Goal: Task Accomplishment & Management: Complete application form

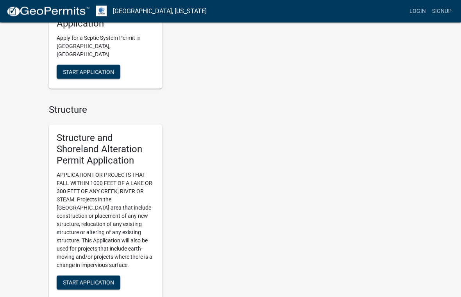
scroll to position [537, 0]
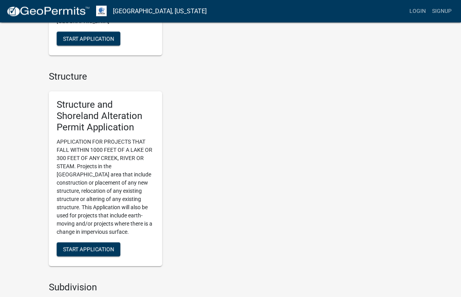
click at [100, 243] on button "Start Application" at bounding box center [89, 250] width 64 height 14
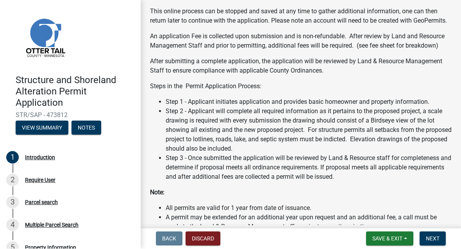
scroll to position [116, 0]
click at [435, 237] on span "Next" at bounding box center [433, 239] width 14 height 6
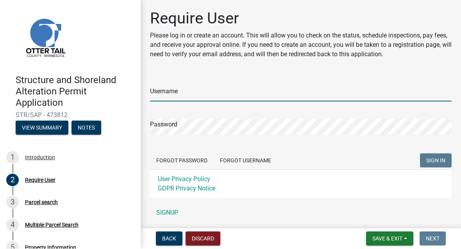
click at [287, 86] on input "Username" at bounding box center [301, 94] width 302 height 16
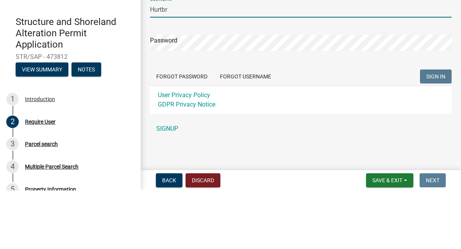
scroll to position [26, 0]
type input "Hurtbr"
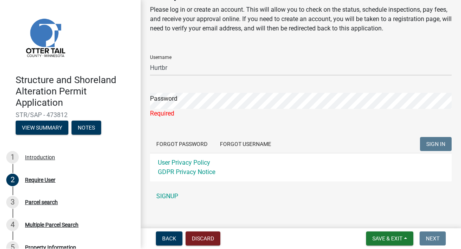
click at [174, 189] on link "SIGNUP" at bounding box center [301, 197] width 302 height 16
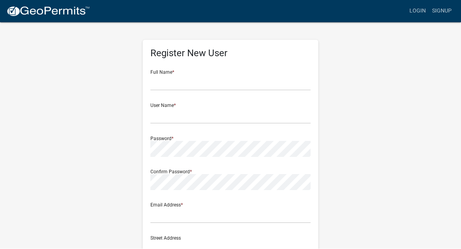
scroll to position [0, 0]
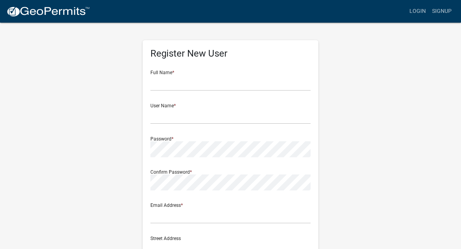
click at [264, 73] on div "Full Name *" at bounding box center [230, 77] width 160 height 27
click at [209, 78] on input "text" at bounding box center [230, 83] width 160 height 16
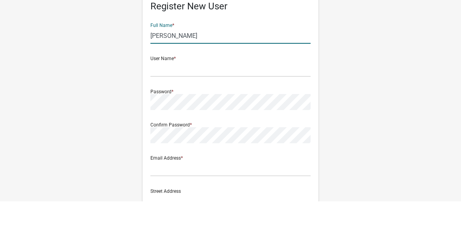
type input "[PERSON_NAME]"
click at [205, 98] on div "User Name *" at bounding box center [230, 111] width 160 height 27
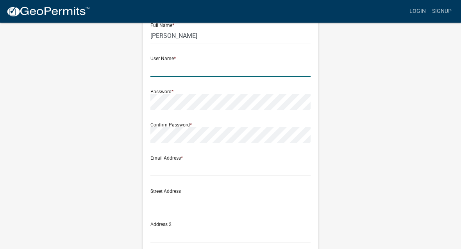
click at [205, 63] on input "text" at bounding box center [230, 69] width 160 height 16
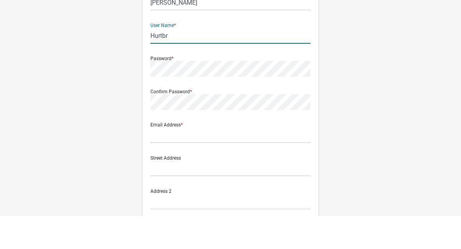
type input "Hurtbr"
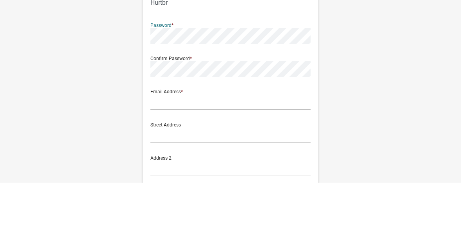
click at [256, 117] on div "Confirm Password *" at bounding box center [230, 130] width 160 height 27
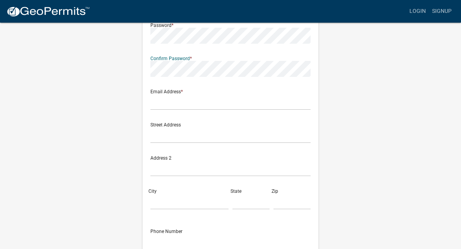
scroll to position [114, 0]
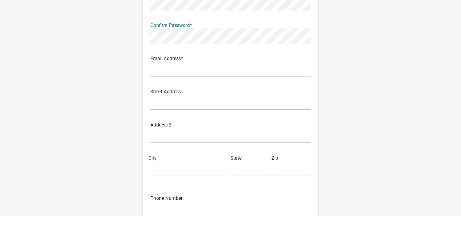
click at [206, 84] on div "Email Address *" at bounding box center [230, 97] width 160 height 27
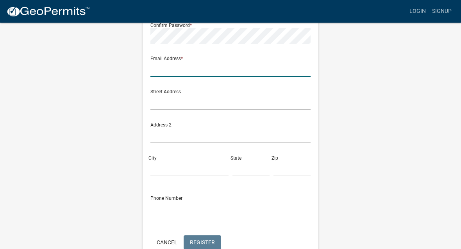
click at [203, 61] on input "text" at bounding box center [230, 69] width 160 height 16
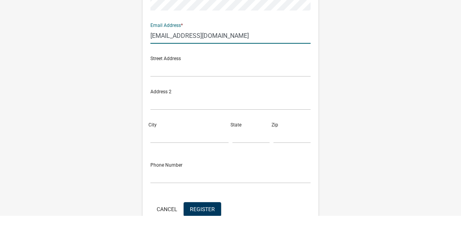
type input "Brucehurt186@gmail.com"
click at [225, 84] on div "Street Address" at bounding box center [230, 97] width 160 height 27
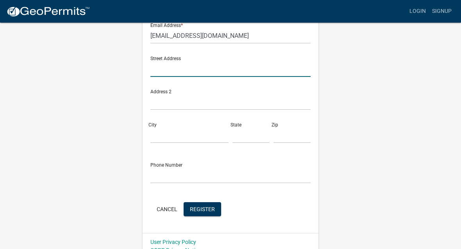
click at [191, 61] on input "text" at bounding box center [230, 69] width 160 height 16
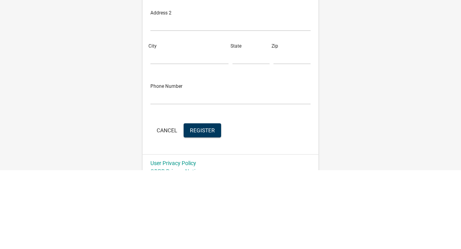
type input "460 Oak Circle"
click at [182, 128] on input "City" at bounding box center [189, 136] width 78 height 16
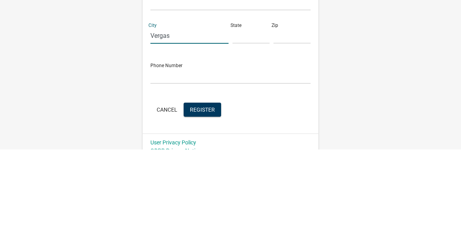
type input "Vergas"
click at [250, 128] on input "text" at bounding box center [250, 136] width 37 height 16
type input "MN"
click at [288, 128] on input "text" at bounding box center [291, 136] width 37 height 16
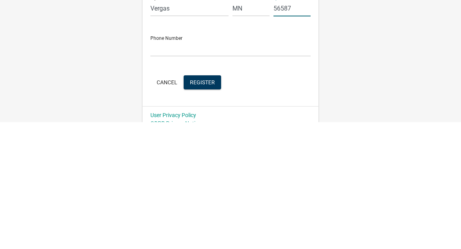
type input "56587"
click at [189, 168] on input "text" at bounding box center [230, 176] width 160 height 16
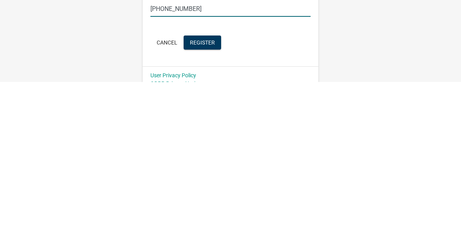
type input "612-741-7810"
click at [207, 206] on span "Register" at bounding box center [202, 209] width 25 height 6
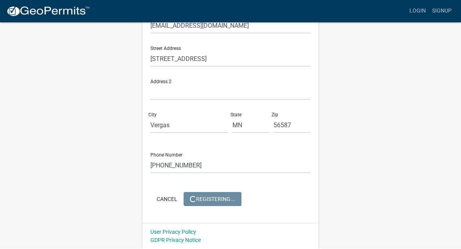
scroll to position [0, 0]
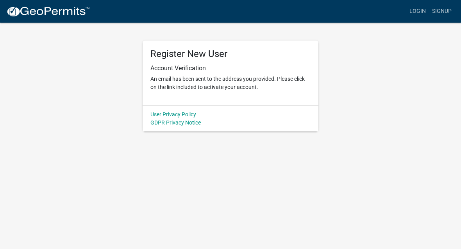
click at [212, 101] on div "Register New User Account Verification An email has been sent to the address yo…" at bounding box center [231, 73] width 176 height 65
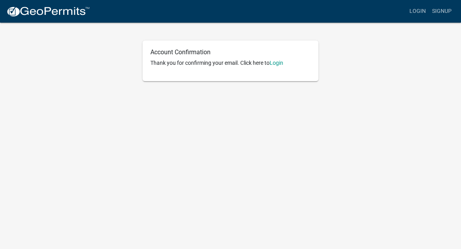
click at [282, 62] on link "Login" at bounding box center [276, 63] width 14 height 6
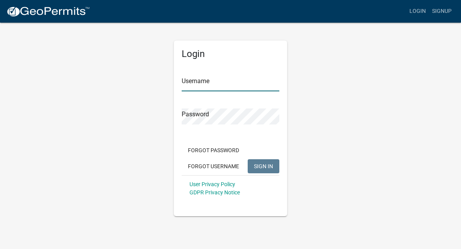
click at [219, 83] on input "Username" at bounding box center [231, 83] width 98 height 16
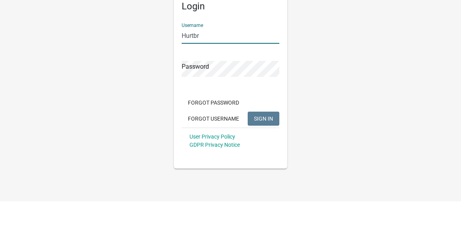
type input "Hurtbr"
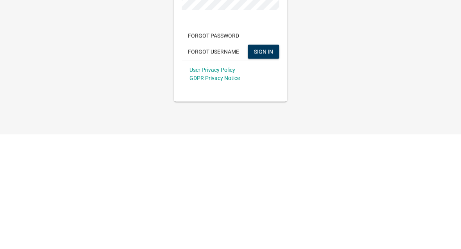
click at [267, 163] on span "SIGN IN" at bounding box center [263, 166] width 19 height 6
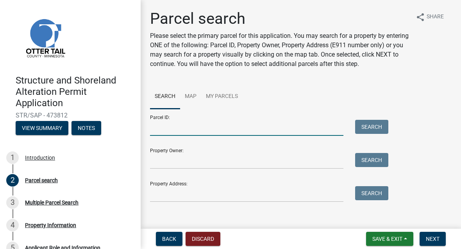
click at [211, 127] on input "Parcel ID:" at bounding box center [246, 128] width 193 height 16
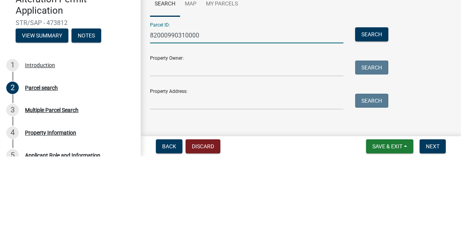
type input "82000990310000"
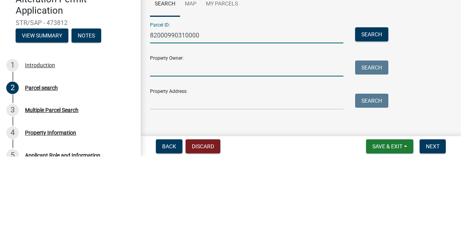
click at [213, 153] on input "Property Owner:" at bounding box center [246, 161] width 193 height 16
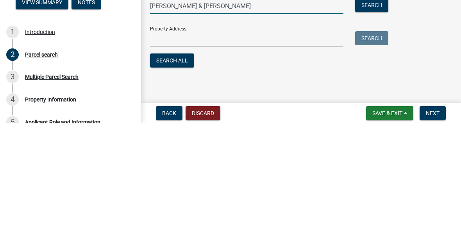
scroll to position [29, 0]
type input "Bruce & Cindy Hurt"
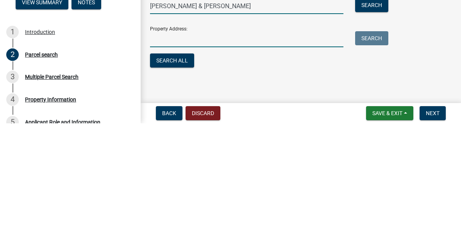
click at [202, 157] on input "Property Address:" at bounding box center [246, 165] width 193 height 16
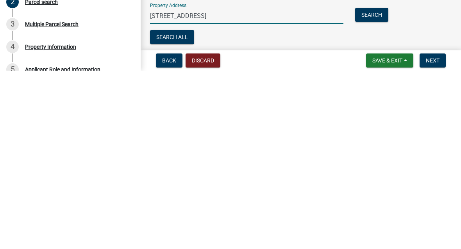
scroll to position [0, 0]
type input "460 Oak Circle, Vergas MN 56587"
click at [432, 236] on span "Next" at bounding box center [433, 239] width 14 height 6
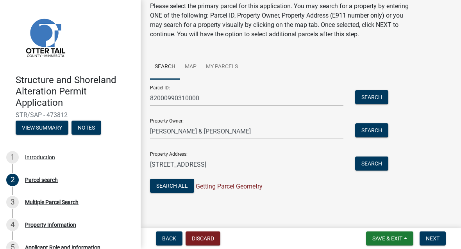
scroll to position [29, 0]
click at [433, 236] on span "Next" at bounding box center [433, 239] width 14 height 6
click at [434, 239] on span "Next" at bounding box center [433, 239] width 14 height 6
click at [177, 180] on button "Search All" at bounding box center [172, 186] width 44 height 14
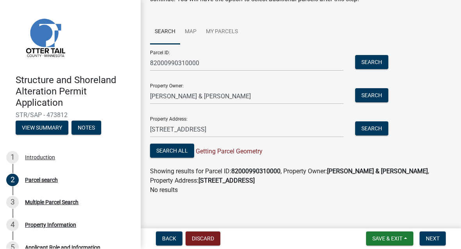
scroll to position [64, 0]
click at [371, 131] on button "Search" at bounding box center [371, 129] width 33 height 14
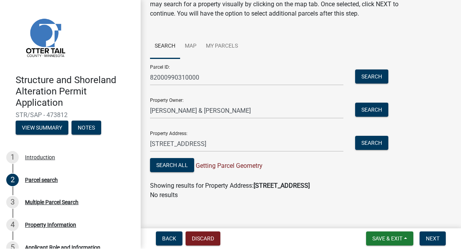
click at [373, 77] on button "Search" at bounding box center [371, 77] width 33 height 14
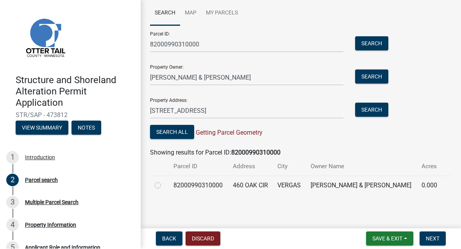
scroll to position [83, 0]
click at [162, 183] on div at bounding box center [159, 186] width 9 height 9
click at [165, 181] on td at bounding box center [159, 186] width 19 height 19
click at [167, 182] on td at bounding box center [159, 186] width 19 height 19
click at [163, 184] on div at bounding box center [159, 186] width 9 height 9
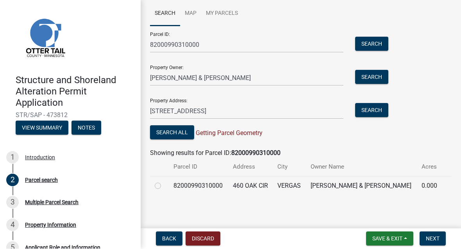
click at [434, 237] on span "Next" at bounding box center [433, 239] width 14 height 6
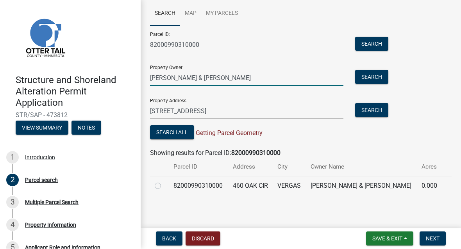
click at [257, 75] on input "Bruce & Cindy Hurt" at bounding box center [246, 78] width 193 height 16
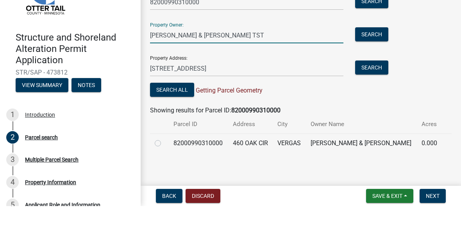
type input "Bruce D & Cynthia R Hurt TST"
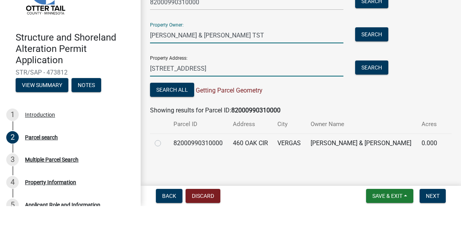
click at [300, 103] on input "460 Oak Circle, Vergas MN 56587" at bounding box center [246, 111] width 193 height 16
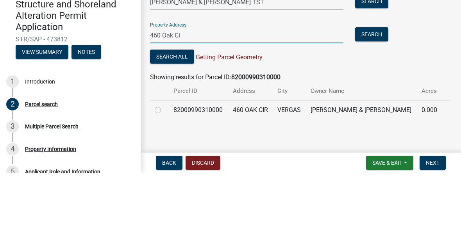
type input "460"
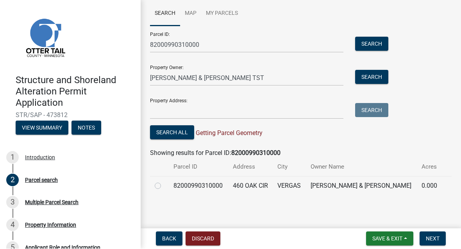
click at [434, 238] on span "Next" at bounding box center [433, 239] width 14 height 6
click at [376, 75] on button "Search" at bounding box center [371, 77] width 33 height 14
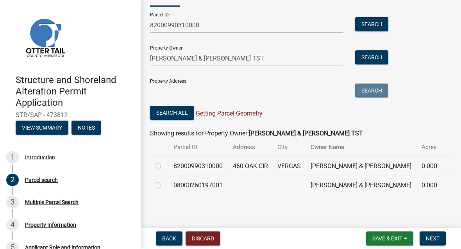
scroll to position [102, 0]
click at [164, 182] on label at bounding box center [164, 182] width 0 height 0
click at [164, 187] on input "radio" at bounding box center [166, 184] width 5 height 5
radio input "true"
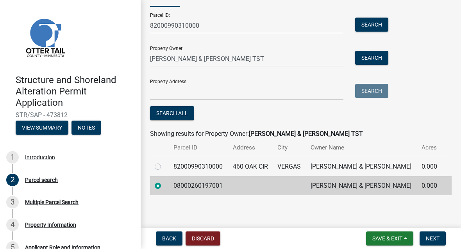
click at [164, 162] on label at bounding box center [164, 162] width 0 height 0
click at [164, 168] on input "radio" at bounding box center [166, 164] width 5 height 5
radio input "true"
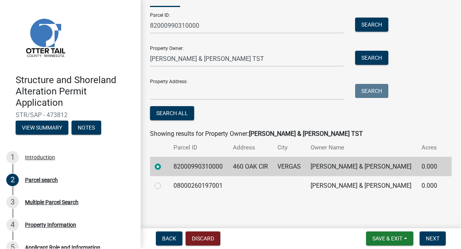
click at [435, 240] on span "Next" at bounding box center [433, 239] width 14 height 6
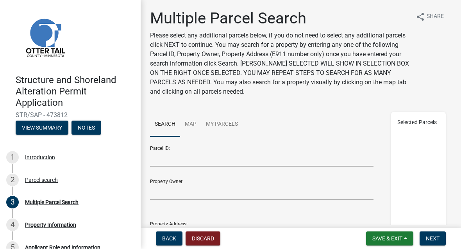
scroll to position [0, 0]
click at [434, 239] on span "Next" at bounding box center [433, 239] width 14 height 6
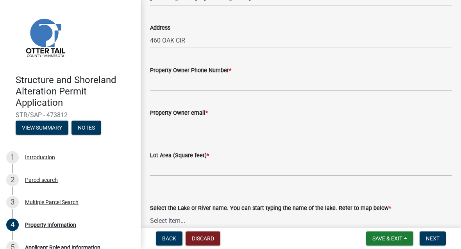
scroll to position [74, 0]
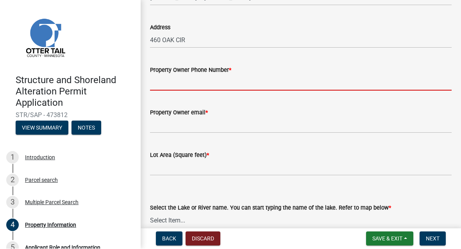
click at [263, 77] on input "Property Owner Phone Number *" at bounding box center [301, 83] width 302 height 16
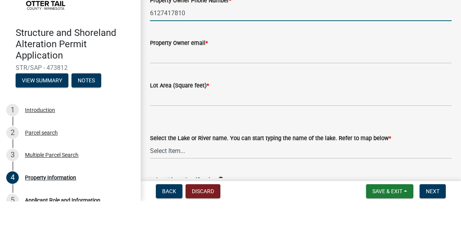
scroll to position [104, 0]
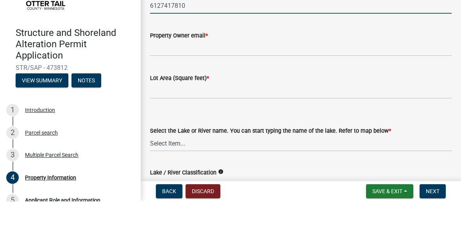
type input "6127417810"
click at [275, 78] on div "Property Owner email *" at bounding box center [301, 82] width 302 height 9
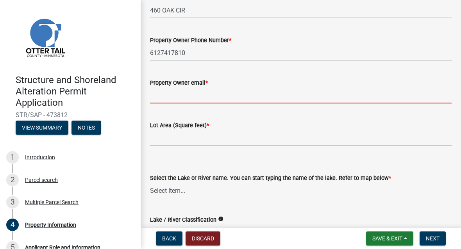
click at [266, 90] on input "Property Owner email *" at bounding box center [301, 96] width 302 height 16
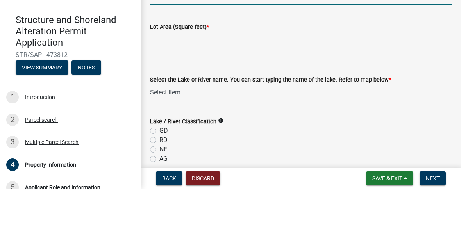
scroll to position [139, 0]
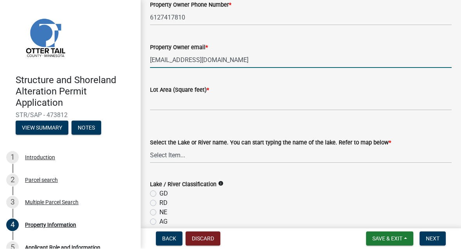
type input "Brucehurt186@gmail.com"
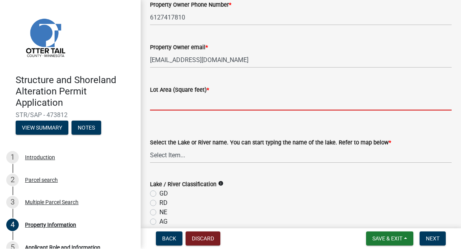
click at [263, 96] on input "text" at bounding box center [301, 103] width 302 height 16
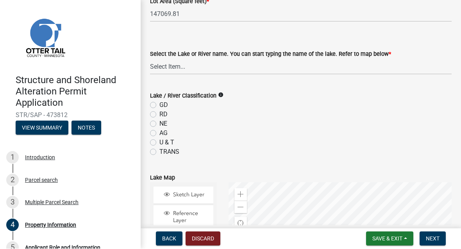
scroll to position [227, 0]
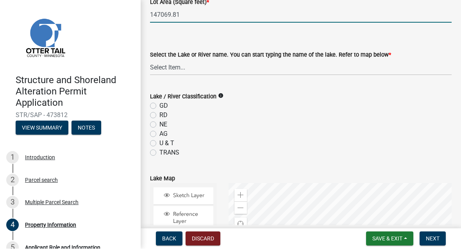
type input "147069.81"
click at [170, 64] on select "Select Item... None Adley 56-031 Albert 56-118 Alfred 56-600 Alice 56-244 Alice…" at bounding box center [301, 68] width 302 height 16
click at [246, 71] on select "Select Item... None Adley 56-031 Albert 56-118 Alfred 56-600 Alice 56-244 Alice…" at bounding box center [301, 68] width 302 height 16
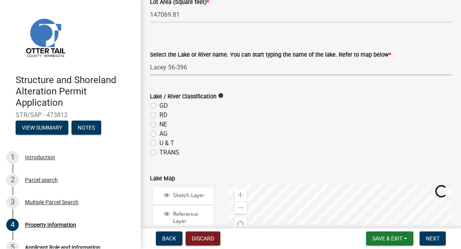
click at [232, 69] on select "Select Item... None Adley 56-031 Albert 56-118 Alfred 56-600 Alice 56-244 Alice…" at bounding box center [301, 68] width 302 height 16
click at [219, 65] on select "Select Item... None Adley 56-031 Albert 56-118 Alfred 56-600 Alice 56-244 Alice…" at bounding box center [301, 68] width 302 height 16
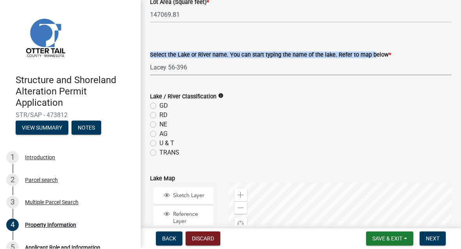
click at [258, 72] on select "Select Item... None Adley 56-031 Albert 56-118 Alfred 56-600 Alice 56-244 Alice…" at bounding box center [301, 68] width 302 height 16
click at [260, 66] on select "Select Item... None Adley 56-031 Albert 56-118 Alfred 56-600 Alice 56-244 Alice…" at bounding box center [301, 68] width 302 height 16
click at [294, 71] on select "Select Item... None Adley 56-031 Albert 56-118 Alfred 56-600 Alice 56-244 Alice…" at bounding box center [301, 68] width 302 height 16
select select "42ddab3f-e9a0-49f9-8807-b1547084d77a"
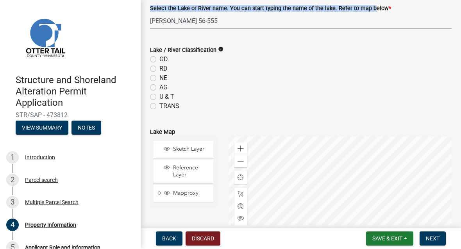
scroll to position [273, 0]
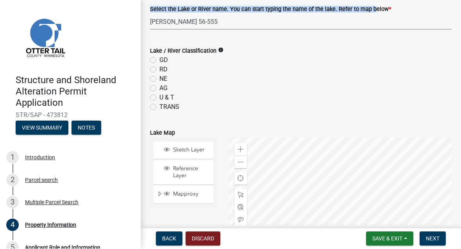
click at [159, 60] on label "GD" at bounding box center [163, 60] width 9 height 9
click at [159, 60] on input "GD" at bounding box center [161, 58] width 5 height 5
radio input "true"
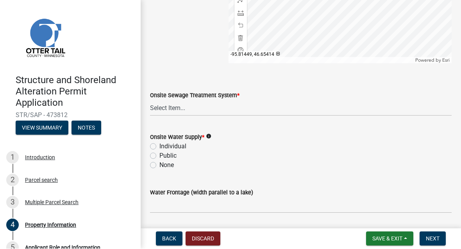
scroll to position [543, 0]
click at [205, 107] on select "Select Item... L&R Certificate of Compliance within 5yrs Compliance Inspection …" at bounding box center [301, 108] width 302 height 16
select select "bc95ce3f-9706-43bd-97a5-80c1e912429f"
click at [159, 146] on label "Individual" at bounding box center [172, 146] width 27 height 9
click at [159, 146] on input "Individual" at bounding box center [161, 144] width 5 height 5
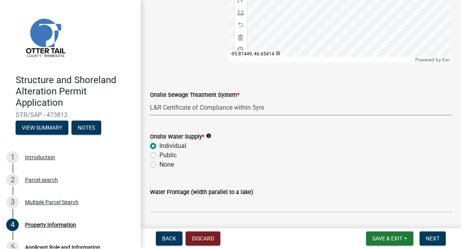
radio input "true"
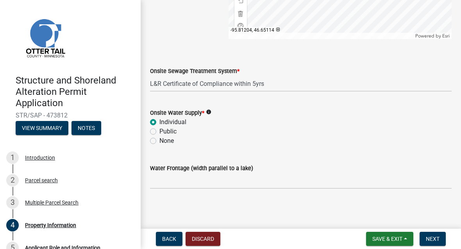
scroll to position [567, 0]
click at [178, 178] on input "Water Frontage (width parallel to a lake)" at bounding box center [301, 181] width 302 height 16
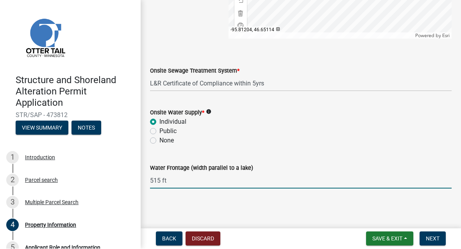
type input "515 ft"
click at [435, 236] on span "Next" at bounding box center [433, 239] width 14 height 6
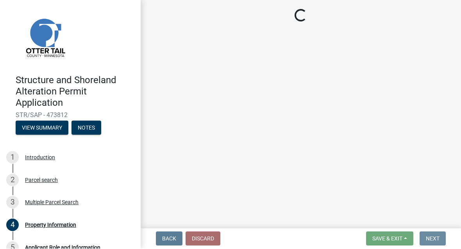
scroll to position [0, 0]
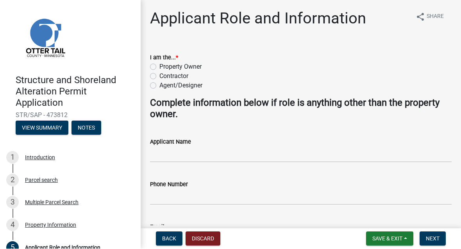
click at [159, 65] on label "Property Owner" at bounding box center [180, 66] width 42 height 9
click at [159, 65] on input "Property Owner" at bounding box center [161, 64] width 5 height 5
radio input "true"
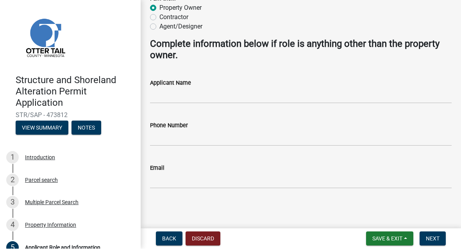
scroll to position [58, 0]
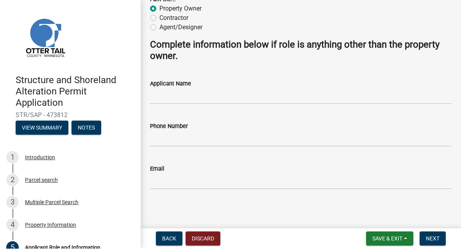
click at [432, 240] on span "Next" at bounding box center [433, 239] width 14 height 6
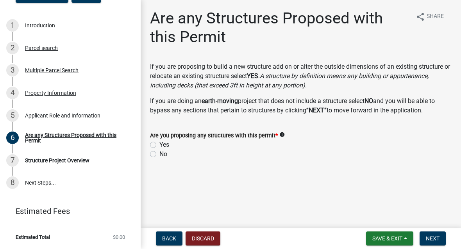
scroll to position [132, 0]
click at [159, 146] on label "Yes" at bounding box center [164, 145] width 10 height 9
click at [159, 146] on input "Yes" at bounding box center [161, 143] width 5 height 5
radio input "true"
click at [435, 233] on button "Next" at bounding box center [432, 239] width 26 height 14
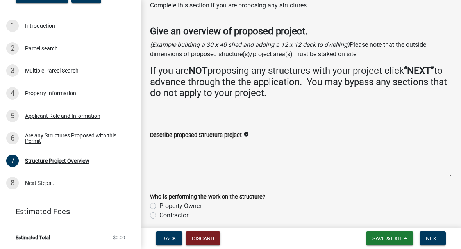
scroll to position [30, 0]
click at [190, 162] on textarea "Describe proposed Structure project" at bounding box center [301, 158] width 302 height 37
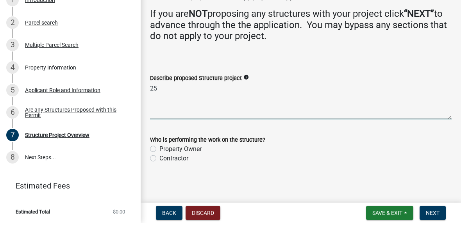
scroll to position [61, 0]
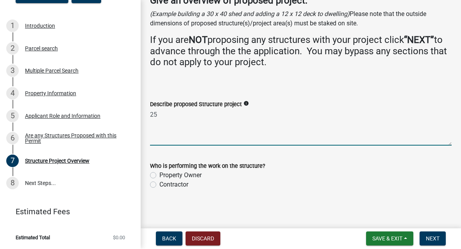
click at [182, 112] on textarea "25" at bounding box center [301, 127] width 302 height 37
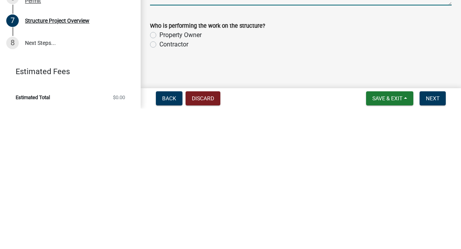
type textarea "24’ X 30’ storage building"
click at [160, 171] on label "Property Owner" at bounding box center [180, 175] width 42 height 9
click at [160, 171] on input "Property Owner" at bounding box center [161, 173] width 5 height 5
radio input "true"
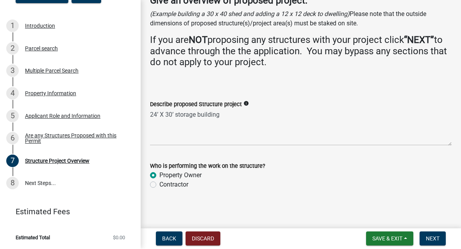
click at [160, 174] on label "Property Owner" at bounding box center [180, 175] width 42 height 9
click at [160, 174] on input "Property Owner" at bounding box center [161, 173] width 5 height 5
click at [160, 174] on label "Property Owner" at bounding box center [180, 175] width 42 height 9
click at [160, 174] on input "Property Owner" at bounding box center [161, 173] width 5 height 5
click at [159, 186] on label "Contractor" at bounding box center [173, 184] width 29 height 9
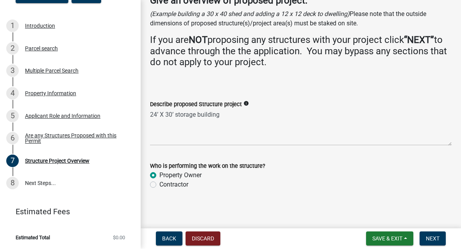
click at [159, 186] on input "Contractor" at bounding box center [161, 182] width 5 height 5
radio input "true"
click at [435, 236] on span "Next" at bounding box center [433, 239] width 14 height 6
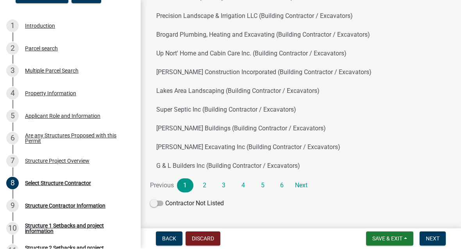
scroll to position [105, 0]
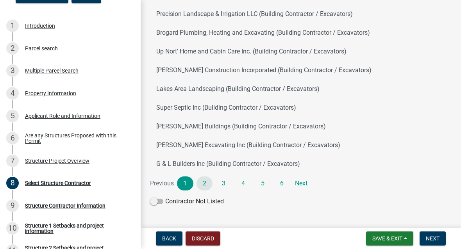
click at [205, 182] on link "2" at bounding box center [204, 184] width 16 height 14
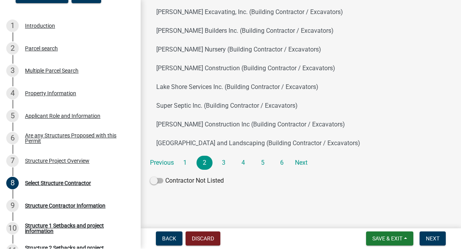
scroll to position [125, 0]
click at [224, 165] on link "3" at bounding box center [224, 163] width 16 height 14
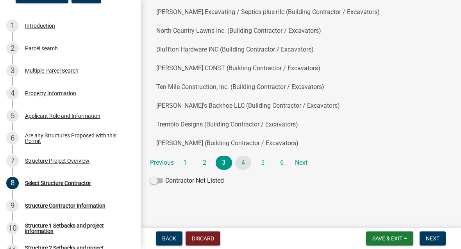
click at [247, 164] on link "4" at bounding box center [243, 163] width 16 height 14
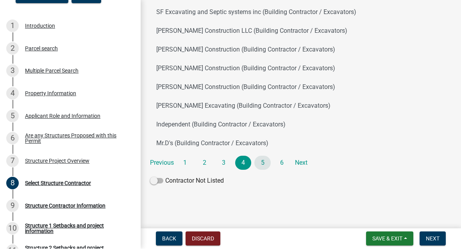
click at [261, 166] on link "5" at bounding box center [262, 163] width 16 height 14
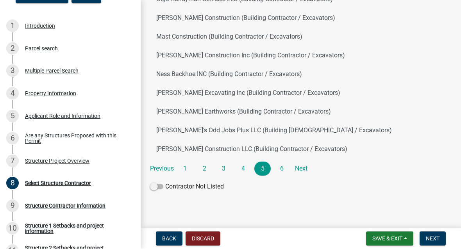
scroll to position [120, 0]
click at [280, 169] on link "6" at bounding box center [282, 169] width 16 height 14
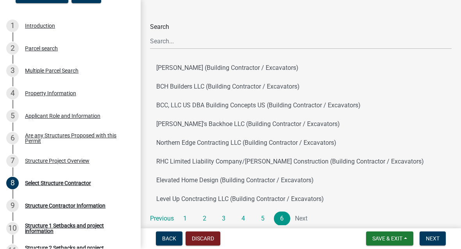
scroll to position [30, 0]
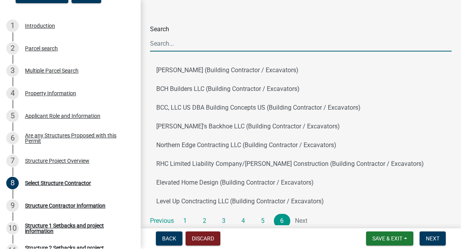
click at [181, 45] on input "Search" at bounding box center [301, 44] width 302 height 16
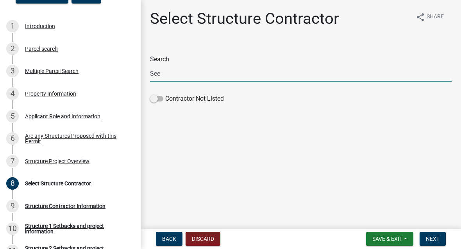
scroll to position [0, 0]
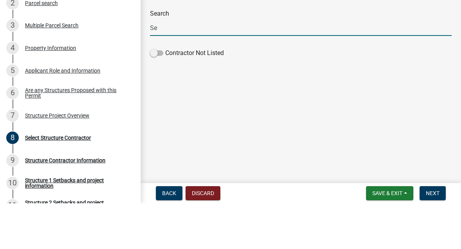
type input "S"
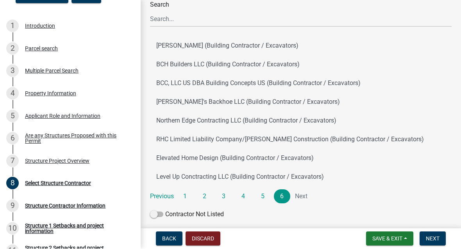
scroll to position [54, 0]
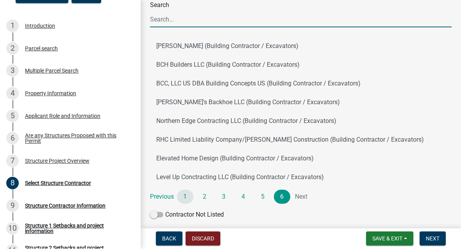
click at [186, 196] on link "1" at bounding box center [185, 197] width 16 height 14
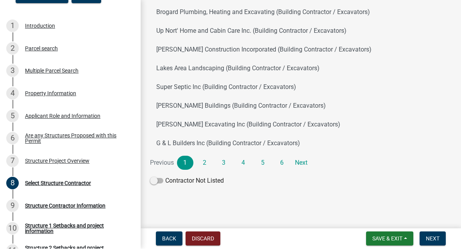
scroll to position [125, 0]
click at [202, 162] on link "2" at bounding box center [204, 163] width 16 height 14
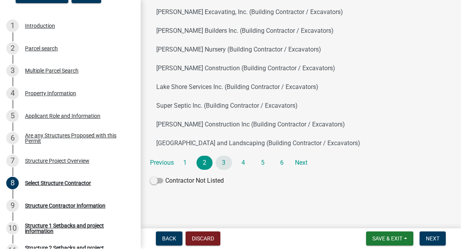
click at [231, 163] on link "3" at bounding box center [224, 163] width 16 height 14
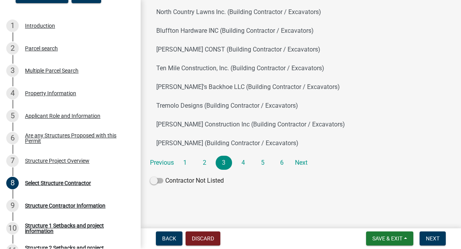
scroll to position [0, 0]
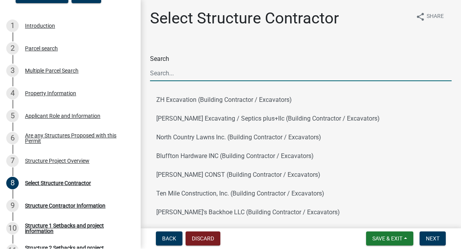
click at [184, 77] on input "Search" at bounding box center [301, 74] width 302 height 16
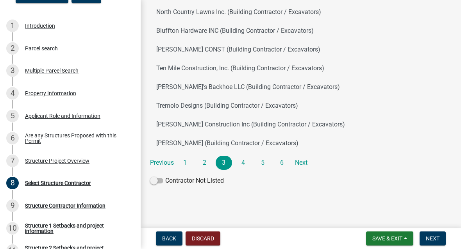
scroll to position [125, 0]
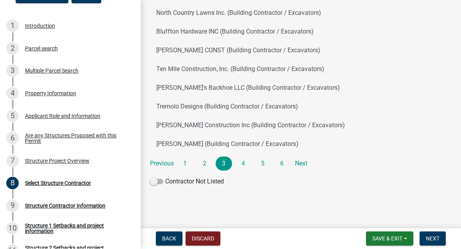
click at [157, 183] on span at bounding box center [156, 181] width 13 height 5
click at [165, 177] on input "Contractor Not Listed" at bounding box center [165, 177] width 0 height 0
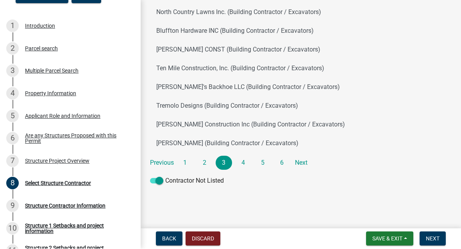
scroll to position [125, 0]
click at [431, 240] on span "Next" at bounding box center [433, 239] width 14 height 6
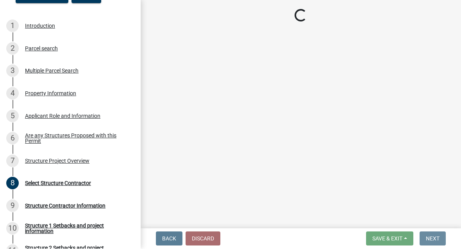
scroll to position [0, 0]
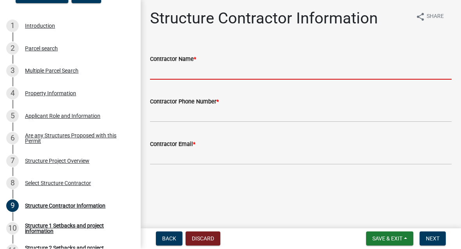
click at [251, 71] on input "Contractor Name *" at bounding box center [301, 72] width 302 height 16
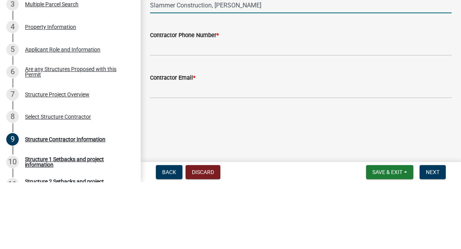
type input "Slammer Construction, Josh Seelhammer"
click at [256, 107] on input "Contractor Phone Number *" at bounding box center [301, 115] width 302 height 16
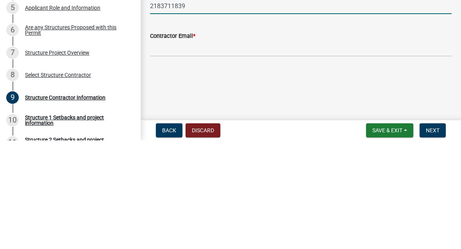
type input "2183711839"
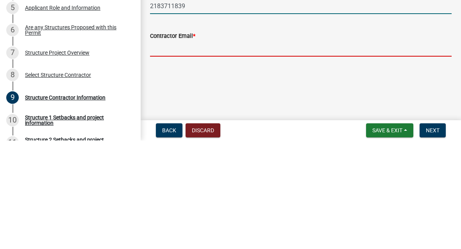
click at [211, 149] on input "Contractor Email *" at bounding box center [301, 157] width 302 height 16
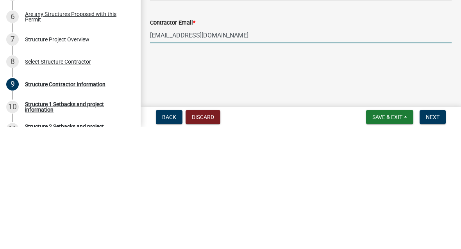
type input "Joshjseelhammer@gmail.com"
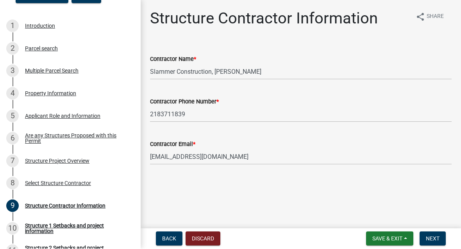
click at [437, 238] on span "Next" at bounding box center [433, 239] width 14 height 6
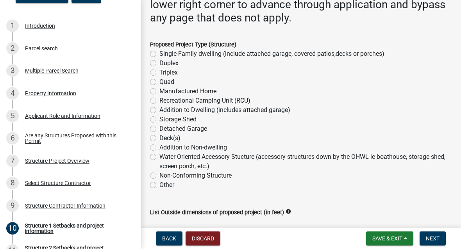
scroll to position [144, 0]
click at [159, 119] on label "Storage Shed" at bounding box center [177, 119] width 37 height 9
click at [159, 119] on input "Storage Shed" at bounding box center [161, 117] width 5 height 5
radio input "true"
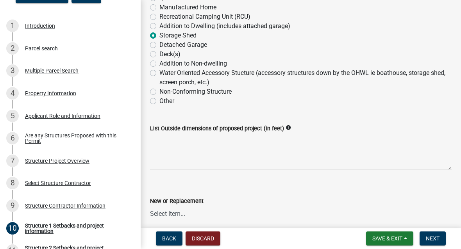
scroll to position [228, 0]
click at [209, 152] on textarea "List Outside dimensions of proposed project (in feet)" at bounding box center [301, 151] width 302 height 37
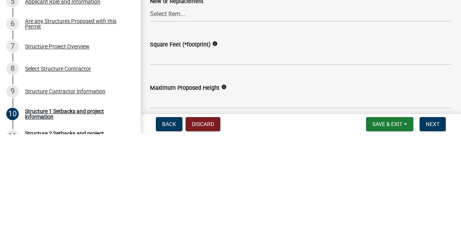
scroll to position [313, 0]
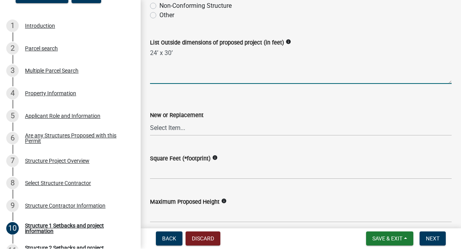
type textarea "24’ x 30’"
click at [221, 127] on select "Select Item... New Replacement" at bounding box center [301, 128] width 302 height 16
select select "c185e313-3403-4239-bd61-bb563c58a77a"
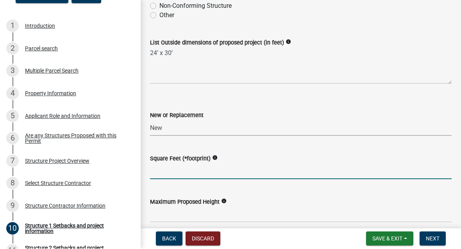
click at [242, 166] on input "text" at bounding box center [301, 172] width 302 height 16
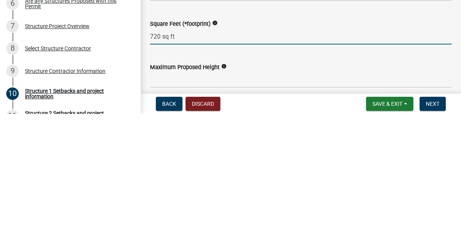
scroll to position [335, 0]
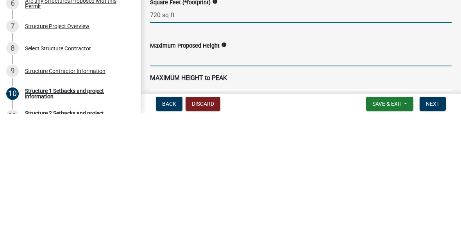
click at [262, 186] on input "text" at bounding box center [301, 194] width 302 height 16
type input "720"
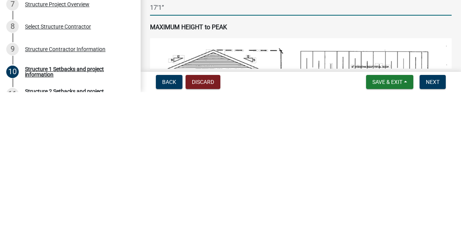
scroll to position [366, 0]
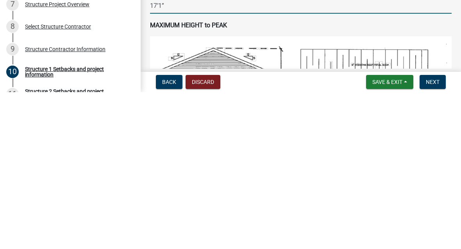
type input "171"
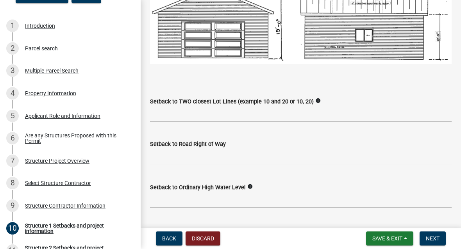
scroll to position [584, 0]
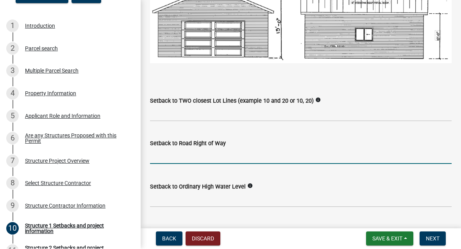
click at [247, 153] on input "text" at bounding box center [301, 156] width 302 height 16
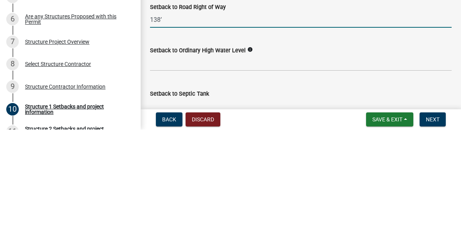
scroll to position [602, 0]
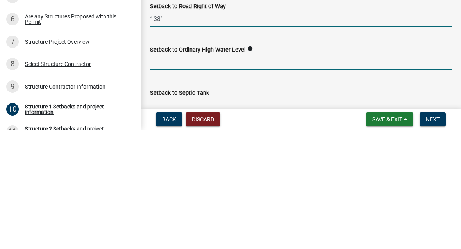
click at [281, 174] on input "text" at bounding box center [301, 182] width 302 height 16
type input "138"
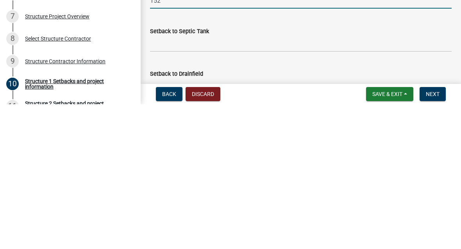
scroll to position [640, 0]
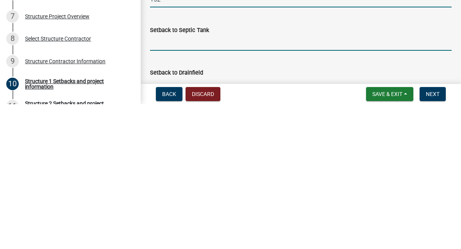
click at [244, 180] on input "Setback to Septic Tank" at bounding box center [301, 188] width 302 height 16
type input "152"
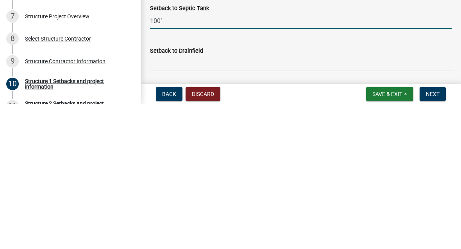
scroll to position [661, 0]
type input "100’"
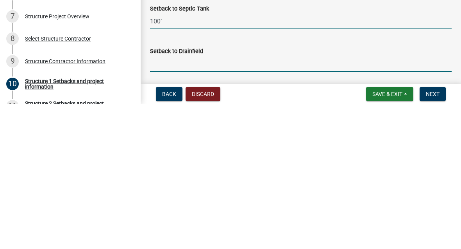
click at [228, 201] on input "Setback to Drainfield" at bounding box center [301, 209] width 302 height 16
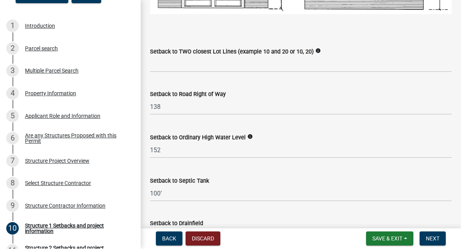
scroll to position [632, 0]
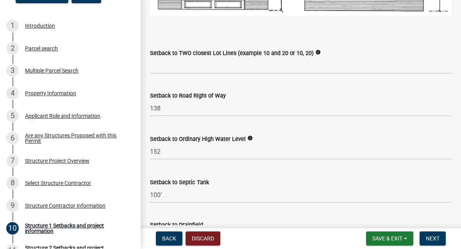
type input "110’"
click at [180, 67] on input "Setback to TWO closest Lot Lines (example 10 and 20 or 10, 20)" at bounding box center [301, 66] width 302 height 16
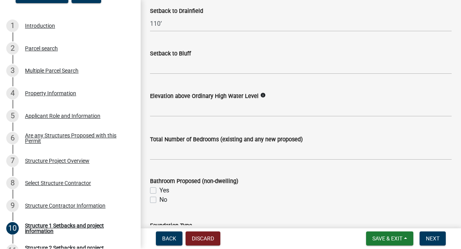
scroll to position [846, 0]
type input "95’ and 186’"
click at [254, 94] on label "Elevation above Ordinary High Water Level" at bounding box center [204, 96] width 109 height 5
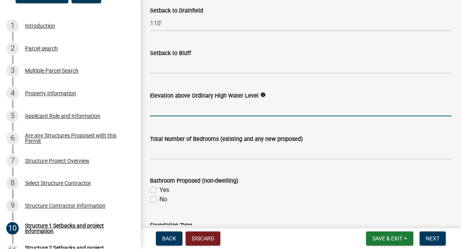
click at [248, 107] on input "text" at bounding box center [301, 109] width 302 height 16
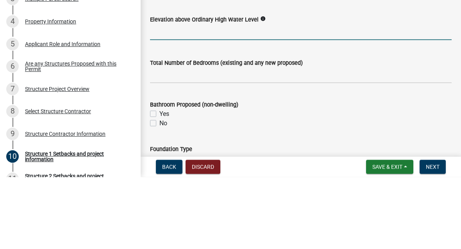
scroll to position [850, 0]
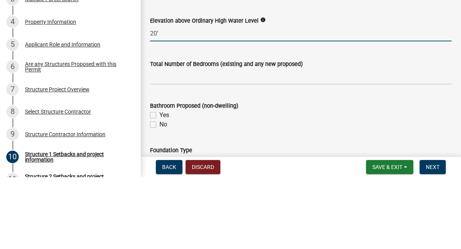
type input "20"
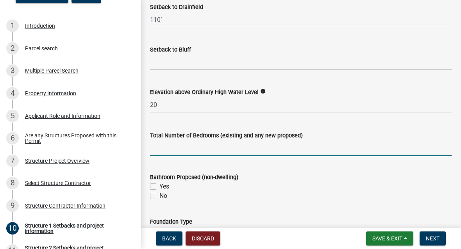
click at [211, 146] on input "text" at bounding box center [301, 149] width 302 height 16
type input "0"
click at [162, 194] on label "No" at bounding box center [163, 196] width 8 height 9
click at [162, 194] on input "No" at bounding box center [161, 194] width 5 height 5
checkbox input "true"
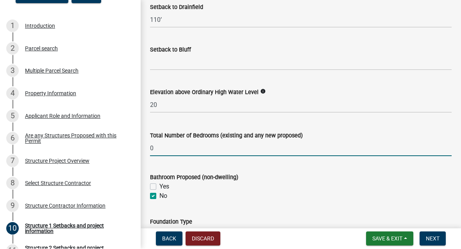
checkbox input "false"
checkbox input "true"
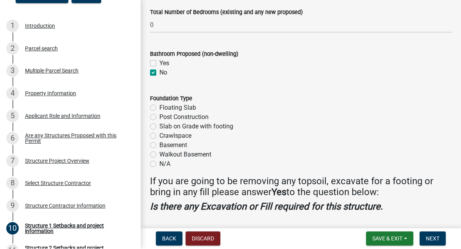
scroll to position [975, 0]
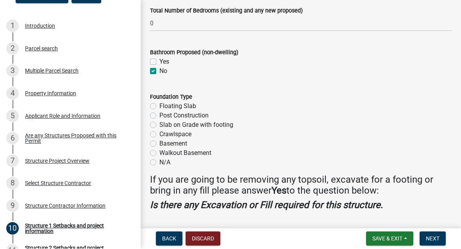
click at [159, 104] on label "Floating Slab" at bounding box center [177, 106] width 37 height 9
click at [159, 104] on input "Floating Slab" at bounding box center [161, 104] width 5 height 5
radio input "true"
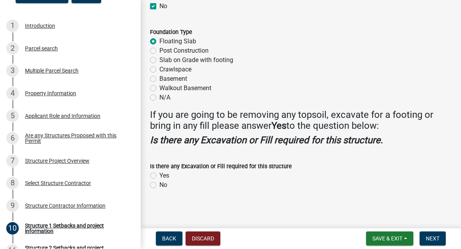
scroll to position [1039, 0]
click at [159, 181] on label "No" at bounding box center [163, 185] width 8 height 9
click at [159, 181] on input "No" at bounding box center [161, 183] width 5 height 5
radio input "true"
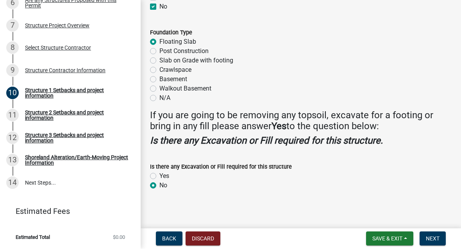
scroll to position [266, 0]
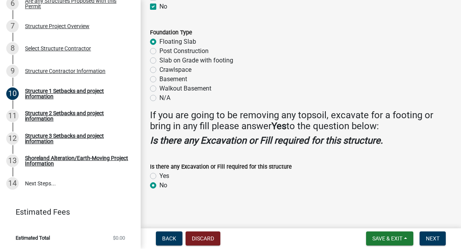
click at [430, 237] on span "Next" at bounding box center [433, 239] width 14 height 6
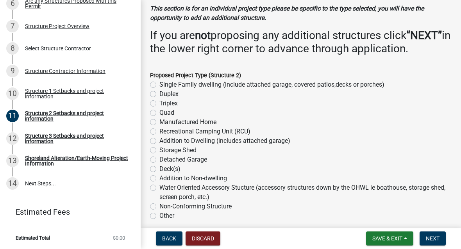
scroll to position [62, 0]
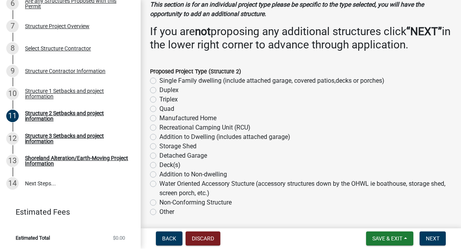
click at [430, 235] on button "Next" at bounding box center [432, 239] width 26 height 14
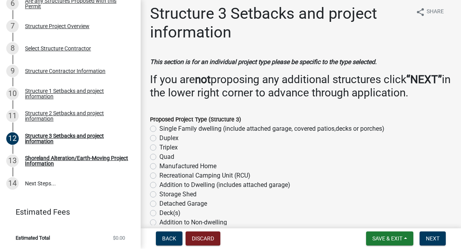
scroll to position [7, 0]
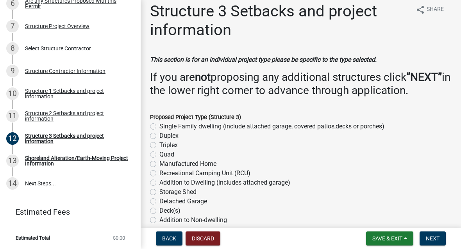
click at [433, 239] on span "Next" at bounding box center [433, 239] width 14 height 6
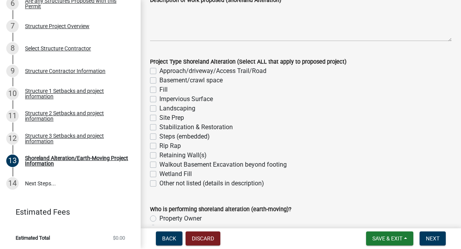
scroll to position [176, 0]
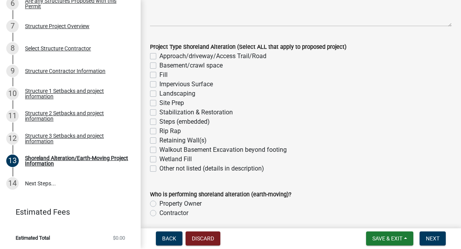
click at [433, 241] on span "Next" at bounding box center [433, 239] width 14 height 6
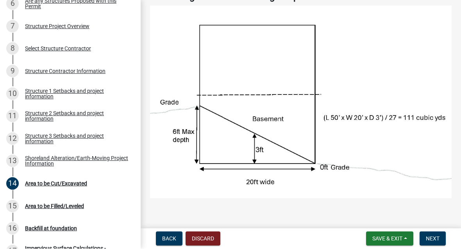
scroll to position [77, 0]
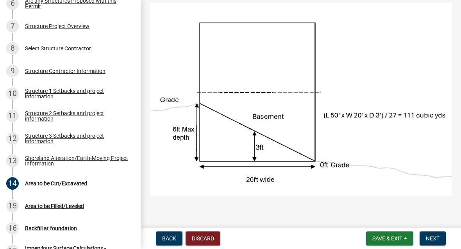
click at [433, 238] on span "Next" at bounding box center [433, 239] width 14 height 6
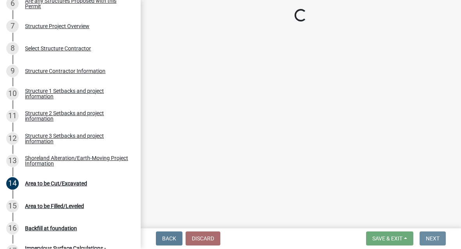
scroll to position [0, 0]
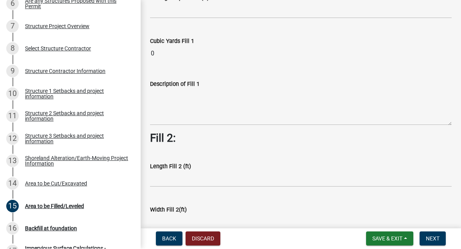
click at [435, 241] on span "Next" at bounding box center [433, 239] width 14 height 6
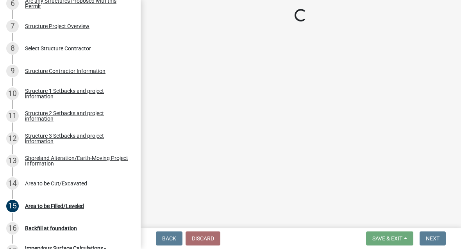
scroll to position [171, 0]
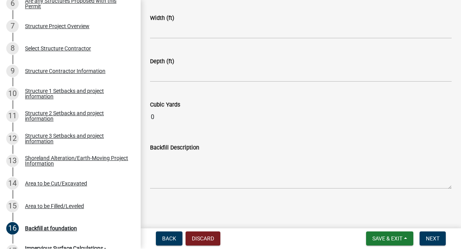
click at [435, 239] on span "Next" at bounding box center [433, 239] width 14 height 6
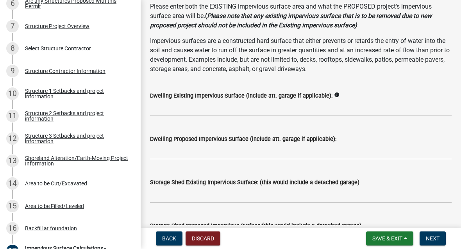
scroll to position [75, 0]
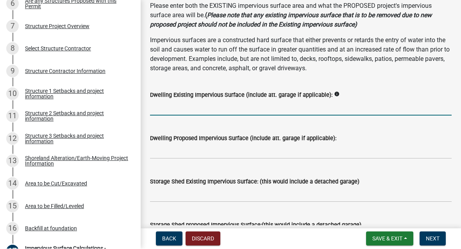
click at [192, 106] on input "text" at bounding box center [301, 108] width 302 height 16
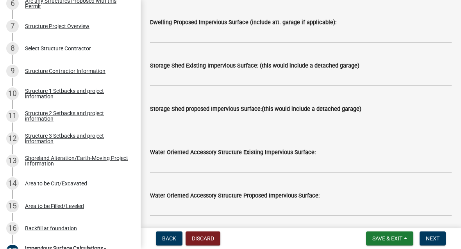
scroll to position [192, 0]
type input "3207"
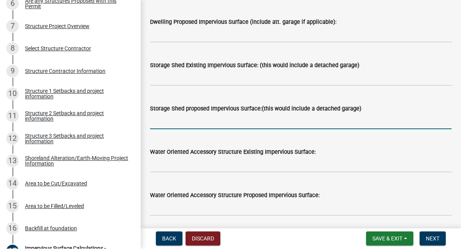
click at [273, 123] on input "text" at bounding box center [301, 122] width 302 height 16
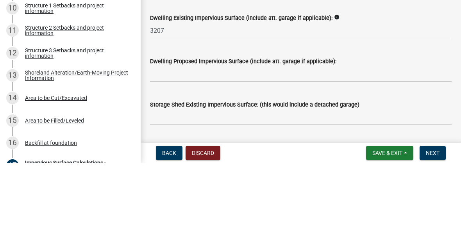
scroll to position [66, 0]
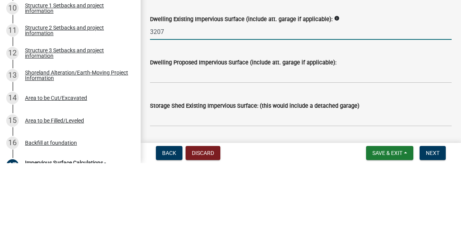
click at [191, 110] on input "3207" at bounding box center [301, 118] width 302 height 16
type input "720"
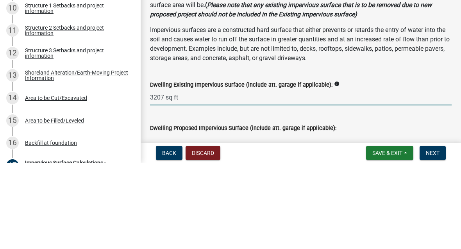
scroll to position [0, 0]
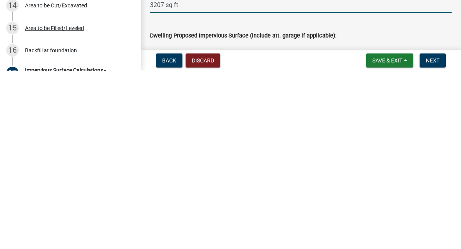
type input "3207"
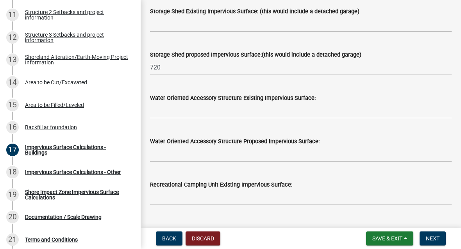
scroll to position [378, 0]
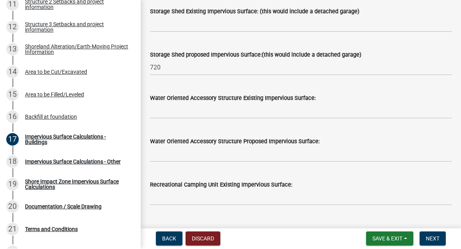
click at [391, 241] on span "Save & Exit" at bounding box center [387, 239] width 30 height 6
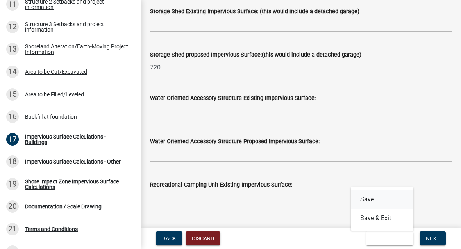
click at [382, 202] on button "Save" at bounding box center [382, 200] width 62 height 19
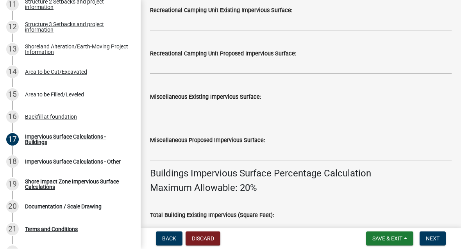
scroll to position [420, 0]
click at [236, 112] on input "text" at bounding box center [301, 110] width 302 height 16
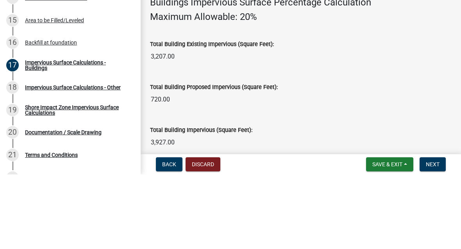
scroll to position [523, 0]
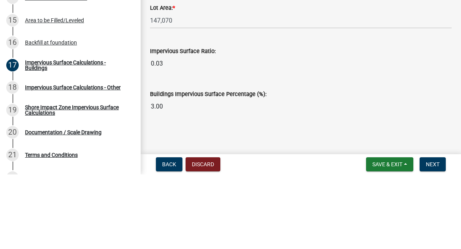
type input "2295"
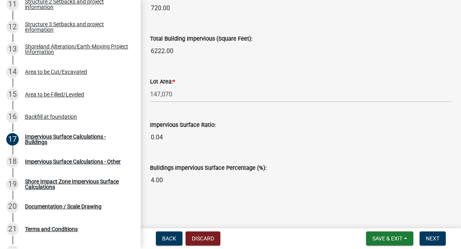
scroll to position [682, 0]
click at [445, 236] on button "Next" at bounding box center [432, 239] width 26 height 14
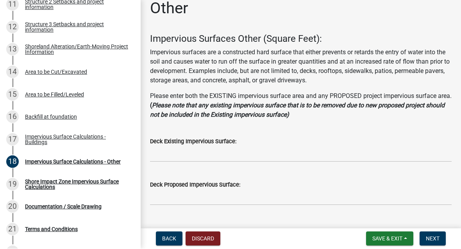
scroll to position [27, 0]
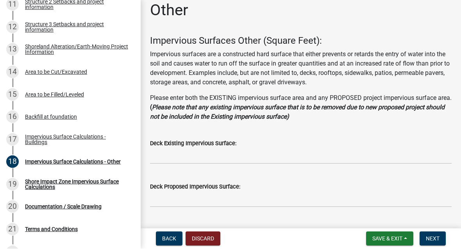
click at [172, 237] on span "Back" at bounding box center [169, 239] width 14 height 6
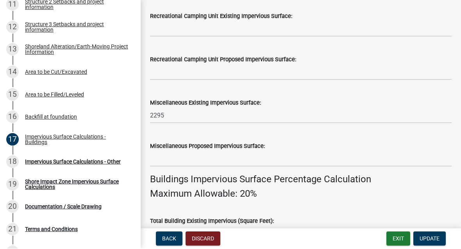
scroll to position [421, 0]
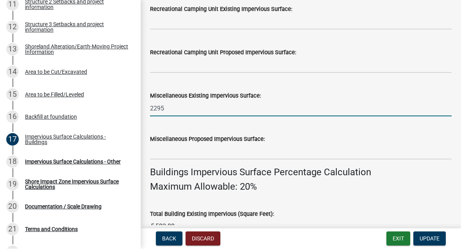
click at [202, 108] on input "2295" at bounding box center [301, 109] width 302 height 16
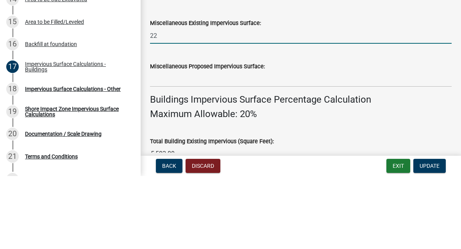
type input "2"
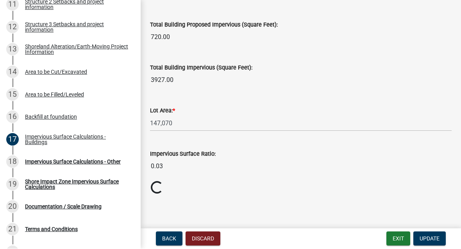
scroll to position [653, 0]
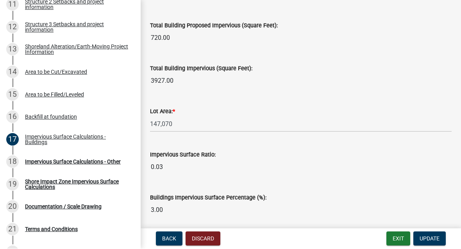
click at [433, 239] on span "Update" at bounding box center [429, 239] width 20 height 6
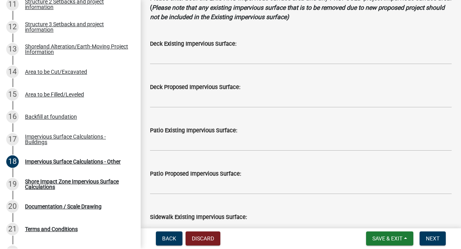
scroll to position [128, 0]
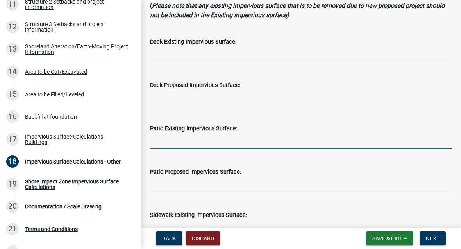
click at [247, 141] on input "text" at bounding box center [301, 142] width 302 height 16
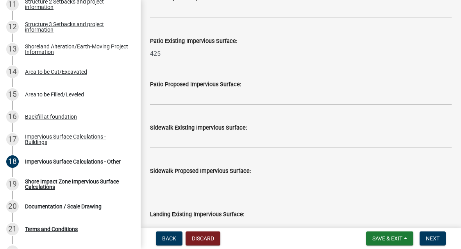
scroll to position [228, 0]
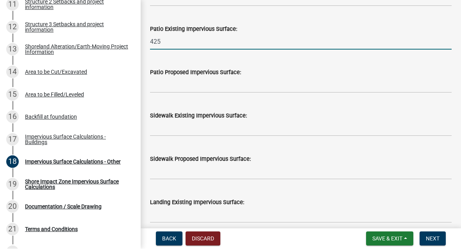
type input "425"
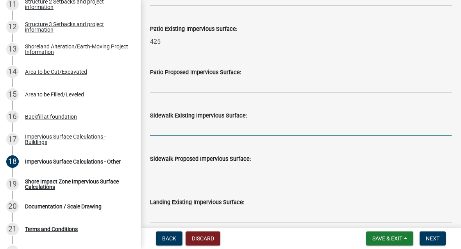
click at [278, 126] on input "text" at bounding box center [301, 129] width 302 height 16
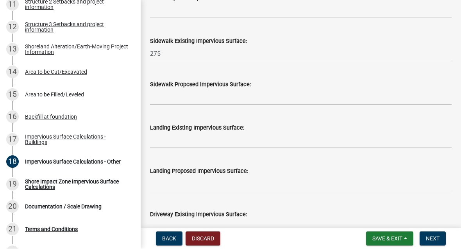
scroll to position [308, 0]
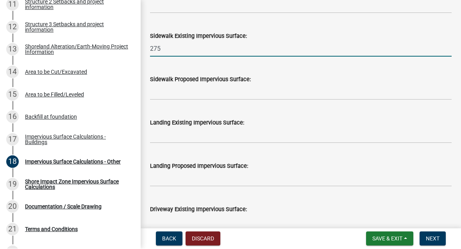
type input "275"
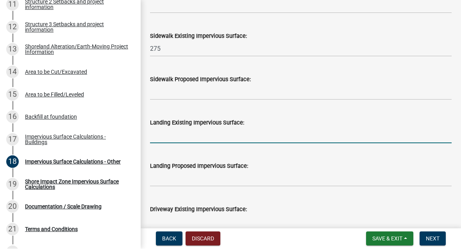
click at [274, 132] on input "text" at bounding box center [301, 136] width 302 height 16
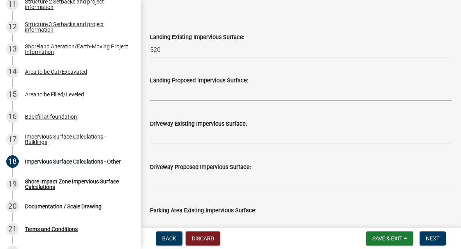
scroll to position [394, 0]
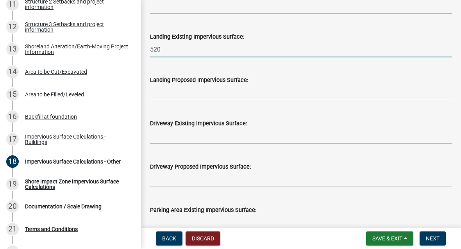
type input "520"
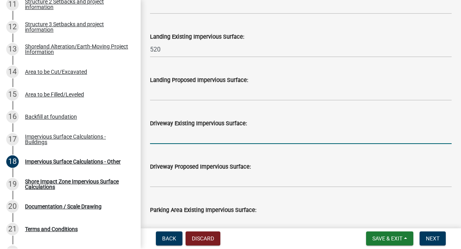
click at [338, 129] on input "text" at bounding box center [301, 136] width 302 height 16
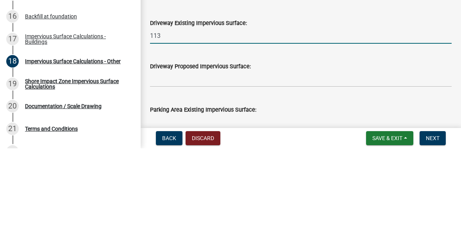
type input "1136"
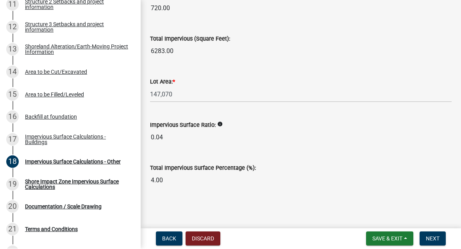
scroll to position [998, 0]
click at [435, 238] on span "Next" at bounding box center [433, 239] width 14 height 6
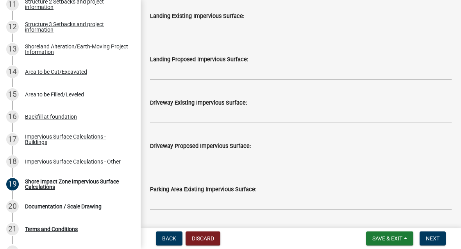
scroll to position [552, 0]
click at [173, 237] on span "Back" at bounding box center [169, 239] width 14 height 6
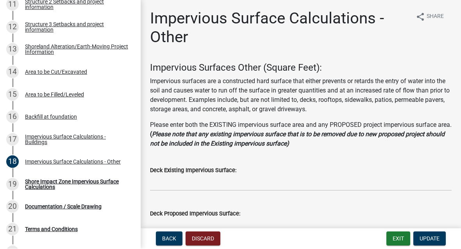
scroll to position [0, 0]
click at [164, 237] on span "Back" at bounding box center [169, 239] width 14 height 6
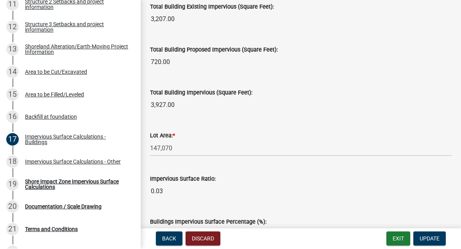
scroll to position [630, 0]
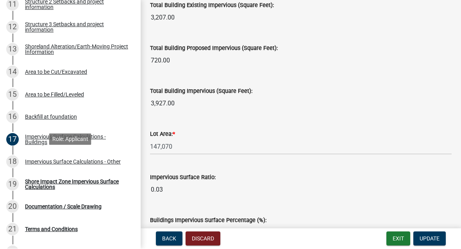
click at [55, 160] on div "Impervious Surface Calculations - Other" at bounding box center [73, 161] width 96 height 5
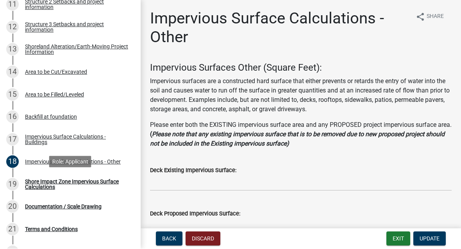
click at [25, 183] on div "Shore Impact Zone Impervious Surface Calculations" at bounding box center [76, 184] width 103 height 11
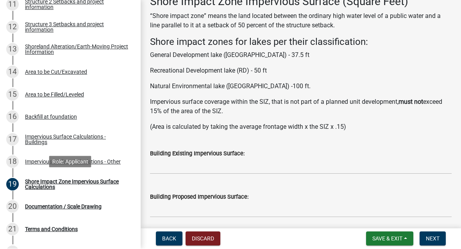
scroll to position [68, 0]
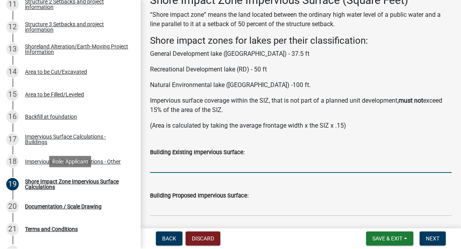
click at [193, 166] on input "text" at bounding box center [301, 165] width 302 height 16
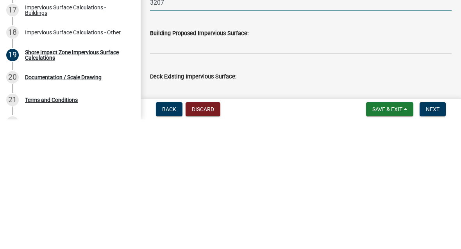
scroll to position [102, 0]
type input "3207"
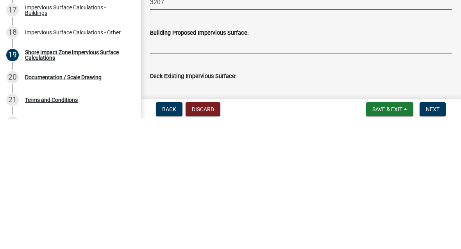
click at [260, 167] on input "text" at bounding box center [301, 175] width 302 height 16
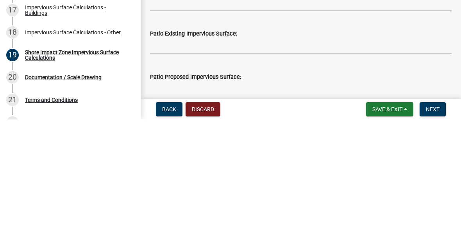
scroll to position [232, 0]
type input "720"
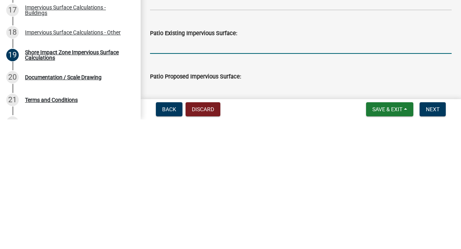
click at [253, 168] on input "text" at bounding box center [301, 176] width 302 height 16
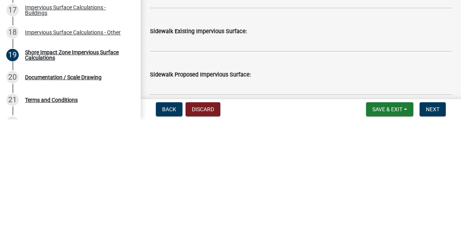
scroll to position [321, 0]
type input "425"
click at [249, 165] on input "text" at bounding box center [301, 173] width 302 height 16
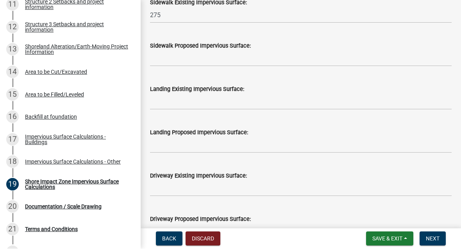
scroll to position [482, 0]
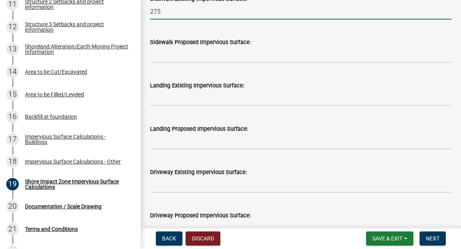
type input "275"
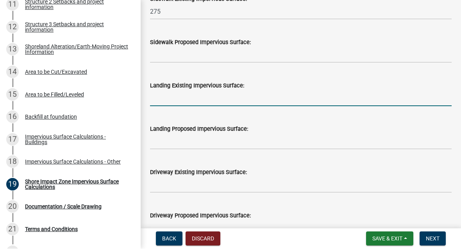
click at [267, 102] on input "text" at bounding box center [301, 99] width 302 height 16
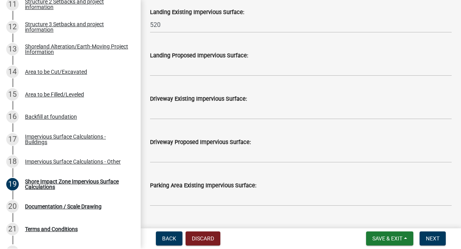
scroll to position [556, 0]
type input "520"
click at [268, 107] on input "text" at bounding box center [301, 111] width 302 height 16
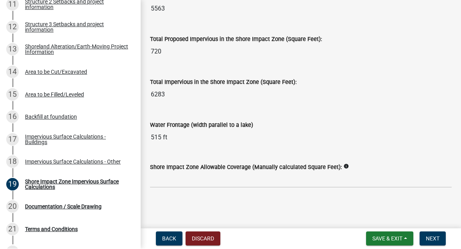
scroll to position [1091, 0]
type input "1136"
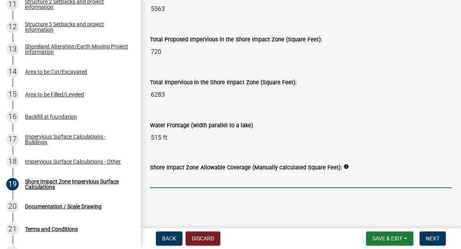
click at [340, 181] on input "text" at bounding box center [301, 181] width 302 height 16
click at [436, 239] on span "Next" at bounding box center [433, 239] width 14 height 6
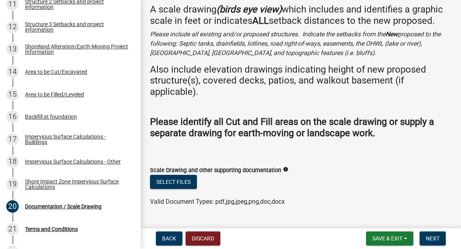
scroll to position [40, 0]
click at [391, 236] on span "Save & Exit" at bounding box center [387, 239] width 30 height 6
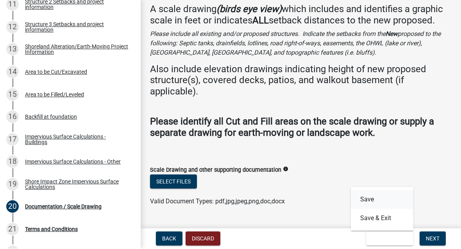
click at [380, 195] on button "Save" at bounding box center [382, 200] width 62 height 19
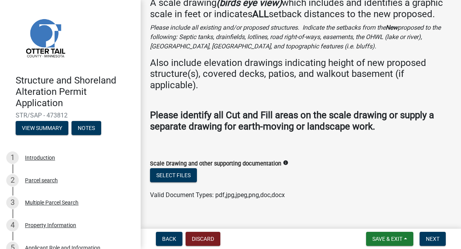
scroll to position [54, 0]
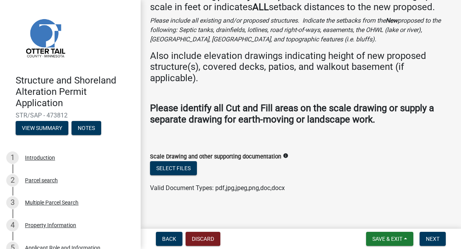
click at [179, 164] on button "Select files" at bounding box center [173, 168] width 47 height 14
click at [178, 168] on button "Select files" at bounding box center [173, 168] width 47 height 14
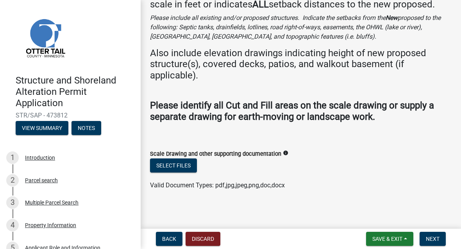
scroll to position [56, 0]
click at [179, 161] on button "Select files" at bounding box center [173, 166] width 47 height 14
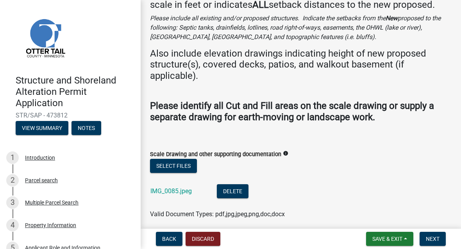
click at [177, 187] on link "IMG_0085.jpeg" at bounding box center [170, 190] width 41 height 7
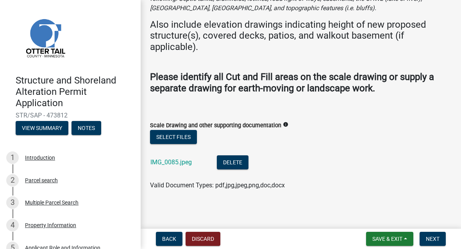
scroll to position [84, 0]
click at [386, 239] on span "Save & Exit" at bounding box center [387, 239] width 30 height 6
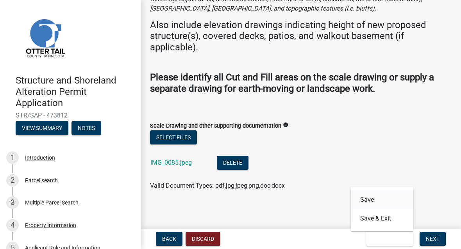
click at [393, 199] on button "Save" at bounding box center [382, 200] width 62 height 19
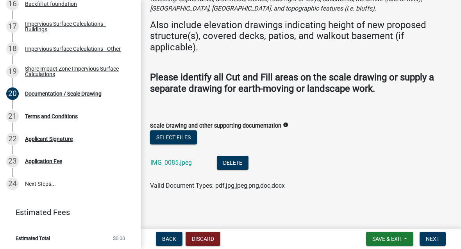
click at [434, 241] on span "Next" at bounding box center [433, 239] width 14 height 6
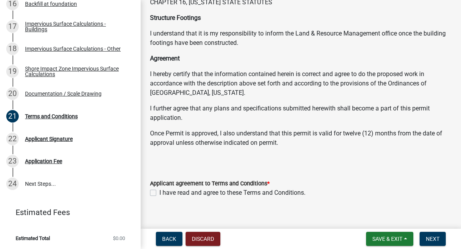
scroll to position [166, 0]
click at [159, 189] on label "I have read and agree to these Terms and Conditions." at bounding box center [232, 193] width 146 height 9
click at [159, 189] on input "I have read and agree to these Terms and Conditions." at bounding box center [161, 191] width 5 height 5
checkbox input "true"
click at [434, 243] on button "Next" at bounding box center [432, 239] width 26 height 14
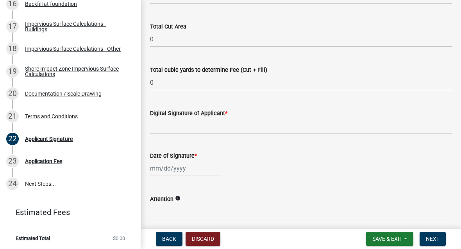
scroll to position [130, 0]
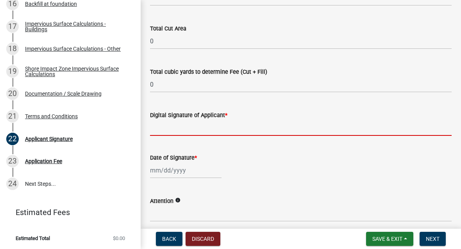
click at [246, 123] on input "Digital Signature of Applicant *" at bounding box center [301, 128] width 302 height 16
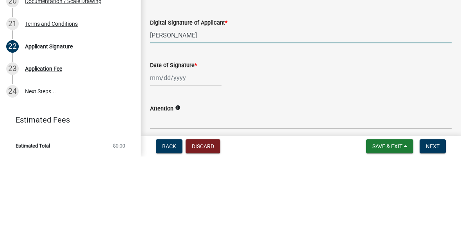
click at [314, 120] on input "[PERSON_NAME]" at bounding box center [301, 128] width 302 height 16
type input "[PERSON_NAME]"
click at [233, 153] on div "Date of Signature *" at bounding box center [301, 157] width 302 height 9
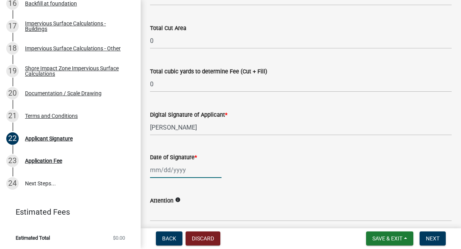
click at [179, 170] on div at bounding box center [185, 170] width 71 height 16
select select "9"
select select "2025"
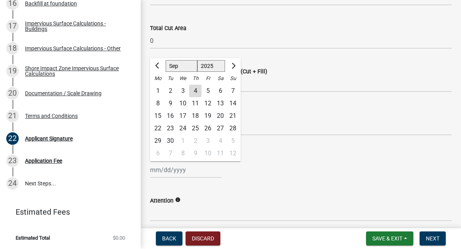
click at [194, 89] on div "4" at bounding box center [195, 91] width 12 height 12
type input "[DATE]"
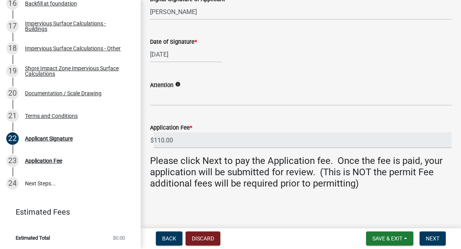
scroll to position [245, 0]
click at [186, 91] on input "Attention" at bounding box center [301, 99] width 302 height 16
click at [390, 239] on span "Save & Exit" at bounding box center [387, 239] width 30 height 6
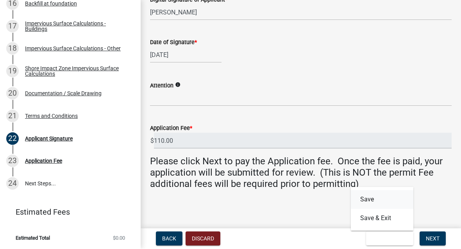
click at [374, 199] on button "Save" at bounding box center [382, 200] width 62 height 19
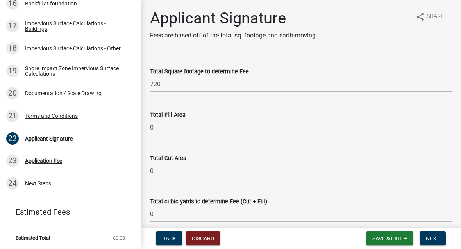
click at [434, 237] on span "Next" at bounding box center [433, 239] width 14 height 6
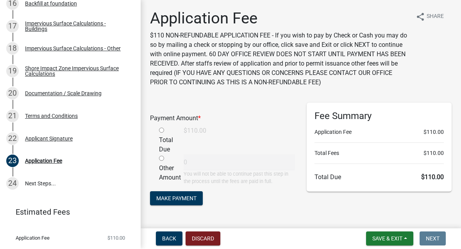
click at [164, 130] on input "radio" at bounding box center [161, 130] width 5 height 5
radio input "true"
type input "110"
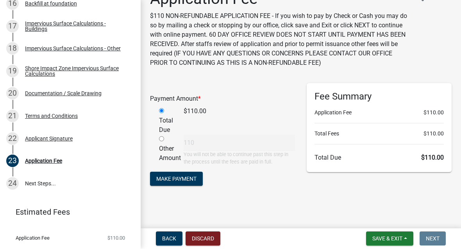
scroll to position [20, 0]
click at [183, 178] on span "Make Payment" at bounding box center [176, 179] width 40 height 6
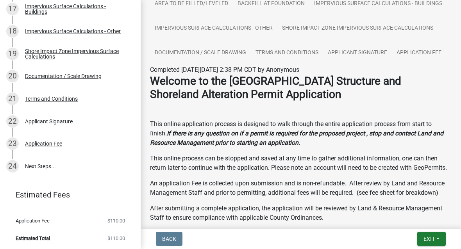
scroll to position [216, 0]
click at [22, 121] on div "22 Applicant Signature" at bounding box center [67, 121] width 122 height 12
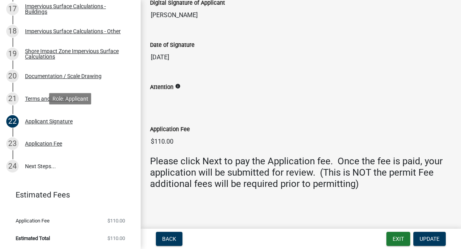
scroll to position [237, 0]
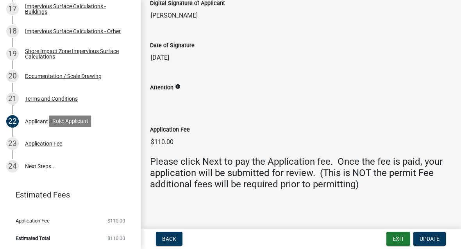
click at [40, 141] on div "Application Fee" at bounding box center [43, 143] width 37 height 5
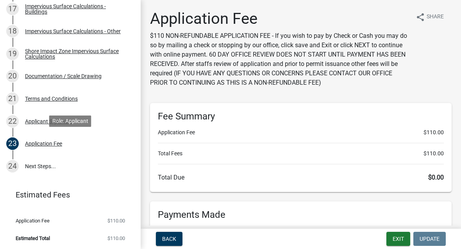
scroll to position [0, 0]
click at [21, 122] on div "22 Applicant Signature" at bounding box center [67, 121] width 122 height 12
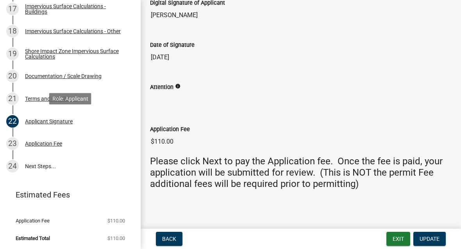
scroll to position [237, 0]
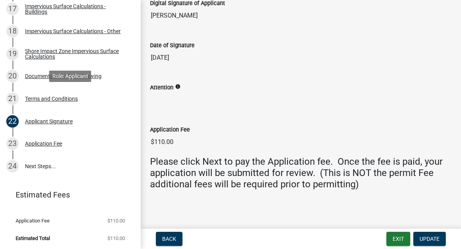
click at [22, 102] on div "21 Terms and Conditions" at bounding box center [67, 99] width 122 height 12
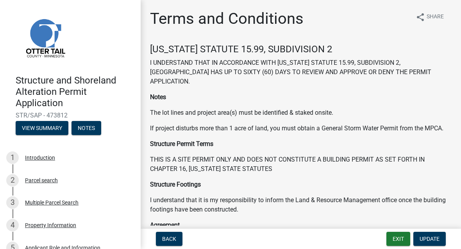
scroll to position [0, 0]
click at [39, 127] on button "View Summary" at bounding box center [42, 128] width 53 height 14
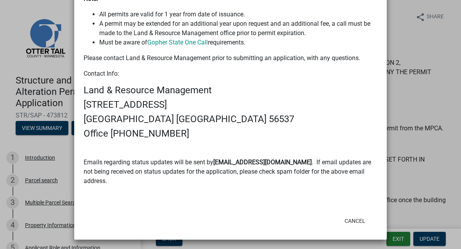
scroll to position [617, 0]
click at [353, 218] on button "Cancel" at bounding box center [354, 221] width 33 height 14
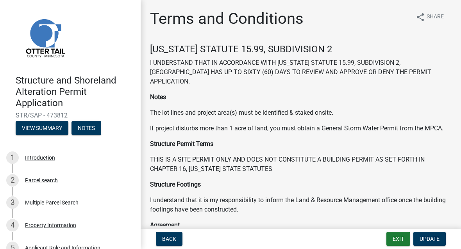
click at [392, 237] on button "Exit" at bounding box center [398, 239] width 24 height 14
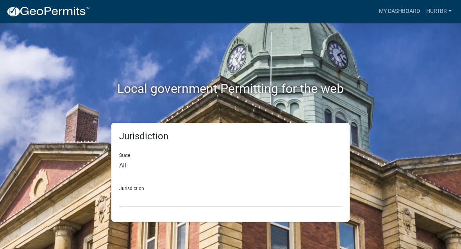
click at [451, 9] on link "Hurtbr" at bounding box center [439, 11] width 32 height 15
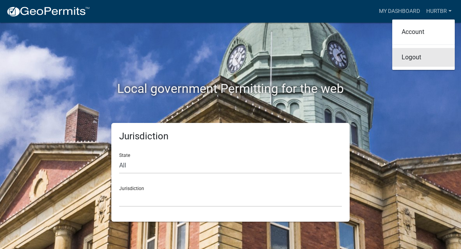
click at [426, 59] on link "Logout" at bounding box center [423, 57] width 62 height 19
